Goal: Task Accomplishment & Management: Complete application form

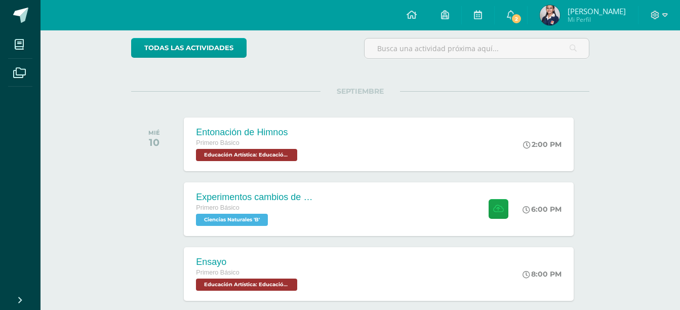
scroll to position [62, 0]
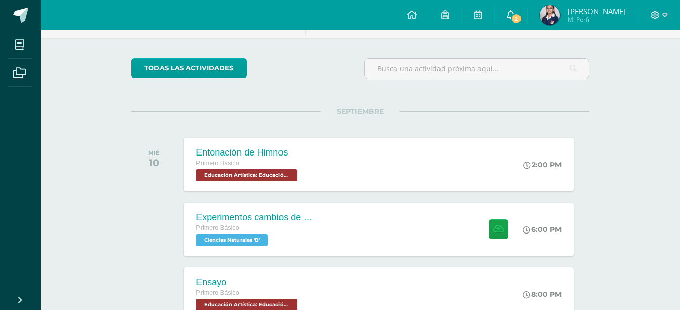
click at [527, 11] on link "2" at bounding box center [511, 15] width 32 height 30
click at [560, 10] on img at bounding box center [550, 15] width 20 height 20
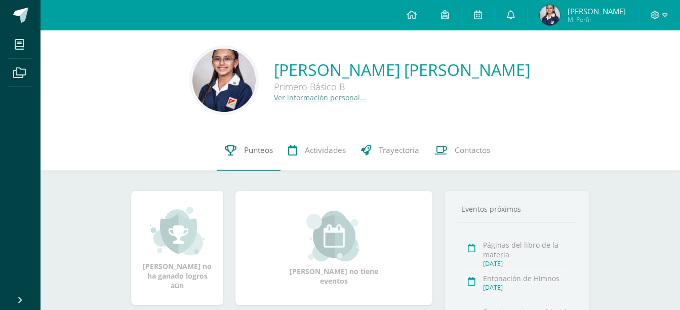
click at [234, 140] on link "Punteos" at bounding box center [248, 150] width 63 height 41
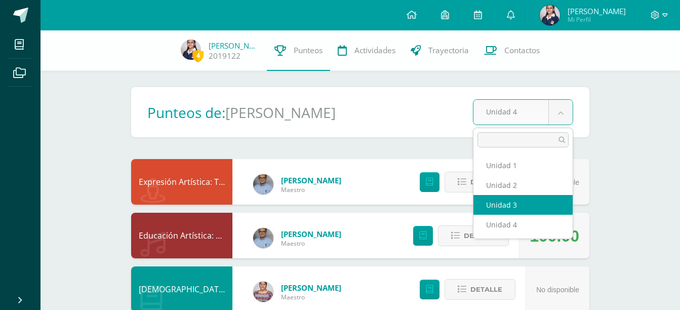
select select "Unidad 3"
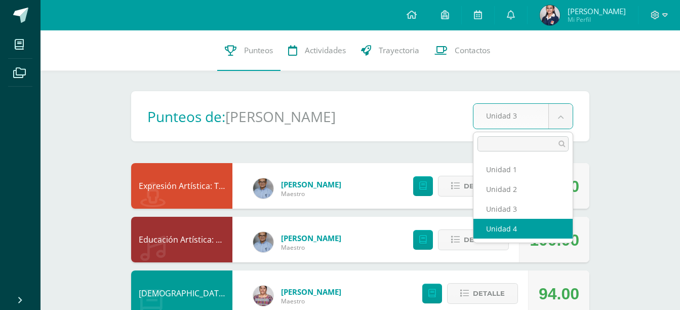
select select "Unidad 4"
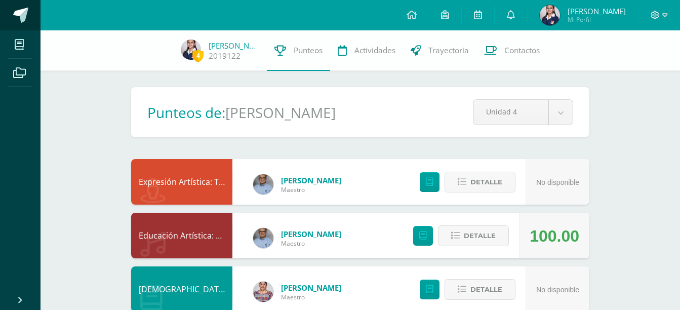
click at [22, 25] on link at bounding box center [20, 15] width 41 height 30
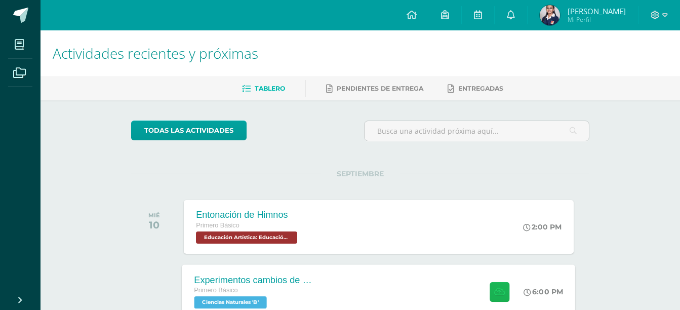
click at [495, 286] on button at bounding box center [500, 292] width 20 height 20
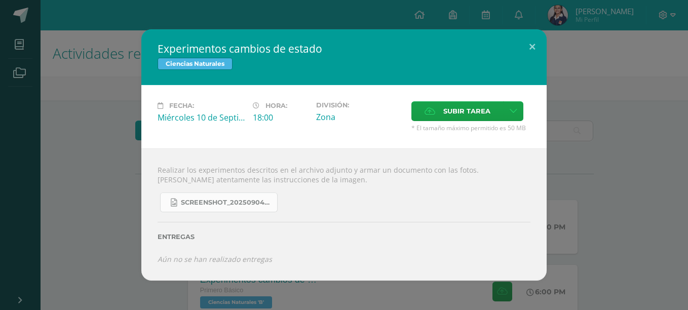
click at [232, 199] on span "Screenshot_20250904_132635_OneDrive.jpg" at bounding box center [226, 203] width 91 height 8
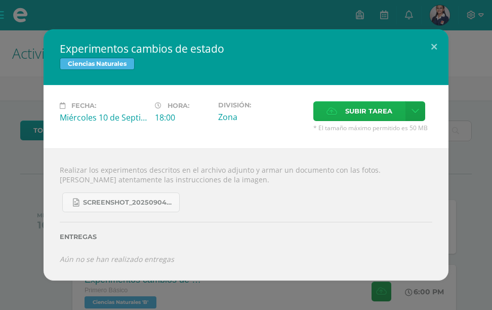
drag, startPoint x: 156, startPoint y: 241, endPoint x: 392, endPoint y: 116, distance: 266.7
click at [392, 116] on span "Subir tarea" at bounding box center [368, 111] width 47 height 19
click at [0, 0] on input "Subir tarea" at bounding box center [0, 0] width 0 height 0
click at [418, 110] on icon at bounding box center [416, 111] width 8 height 9
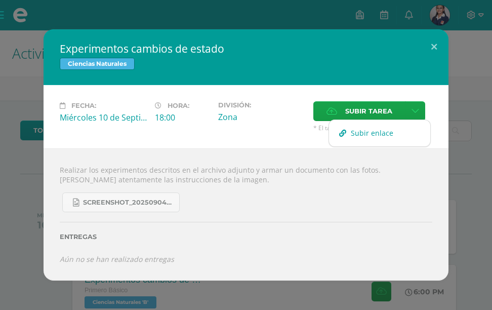
click at [397, 133] on link "Subir enlace" at bounding box center [379, 133] width 101 height 16
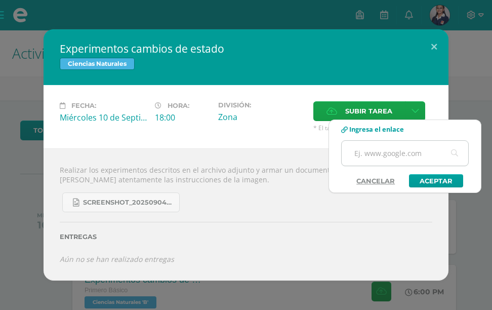
paste input "https://www.canva.com/design/DAGyh8Jsv7o/xzWLBuEY7pn2ZpPSsLVEKA/edit?utm_conten…"
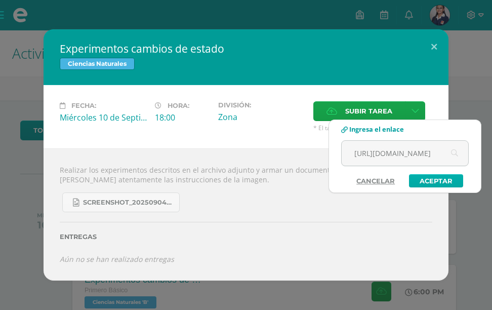
type input "https://www.canva.com/design/DAGyh8Jsv7o/xzWLBuEY7pn2ZpPSsLVEKA/edit?utm_conten…"
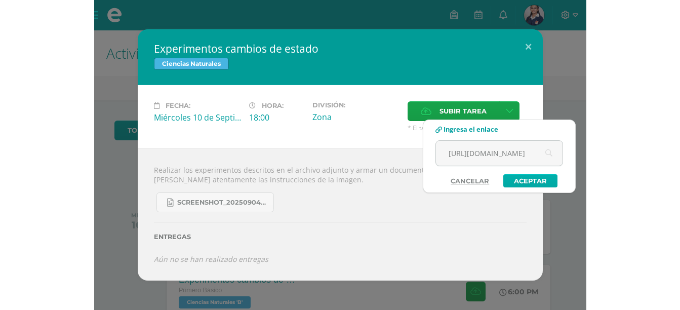
scroll to position [0, 0]
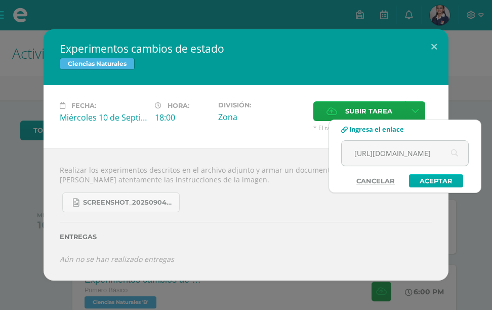
click at [451, 181] on link "Aceptar" at bounding box center [436, 180] width 54 height 13
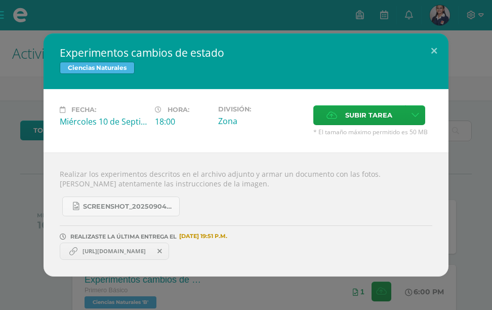
click at [359, 104] on div "Fecha: Miércoles 10 de Septiembre Hora: 18:00 División: Zona Subir tarea" at bounding box center [246, 120] width 405 height 63
click at [359, 113] on span "Subir tarea" at bounding box center [368, 115] width 47 height 19
click at [0, 0] on input "Subir tarea" at bounding box center [0, 0] width 0 height 0
click at [258, 252] on span "Collage fotos polaroid blanco.mp4" at bounding box center [239, 252] width 105 height 8
click at [431, 42] on button at bounding box center [434, 50] width 29 height 34
